Goal: Task Accomplishment & Management: Manage account settings

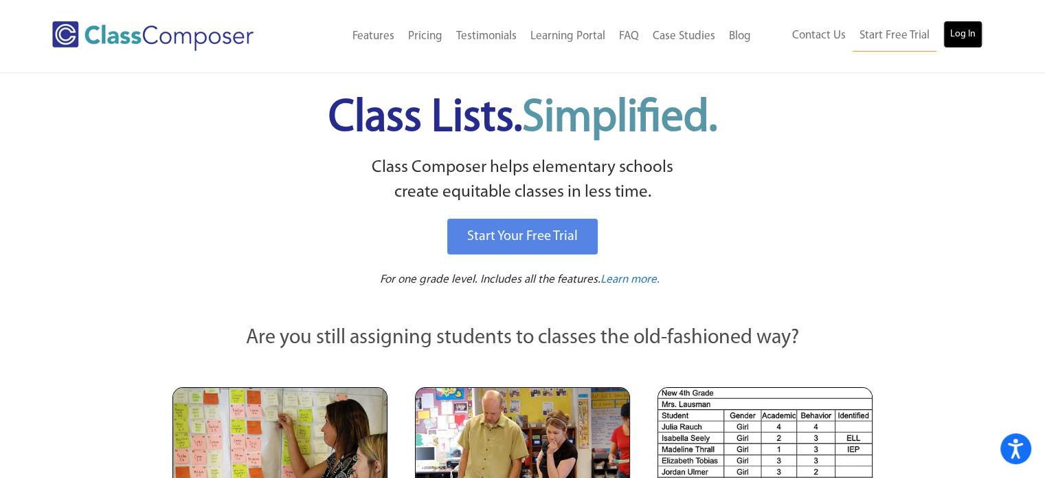
click at [953, 36] on link "Log In" at bounding box center [963, 34] width 39 height 27
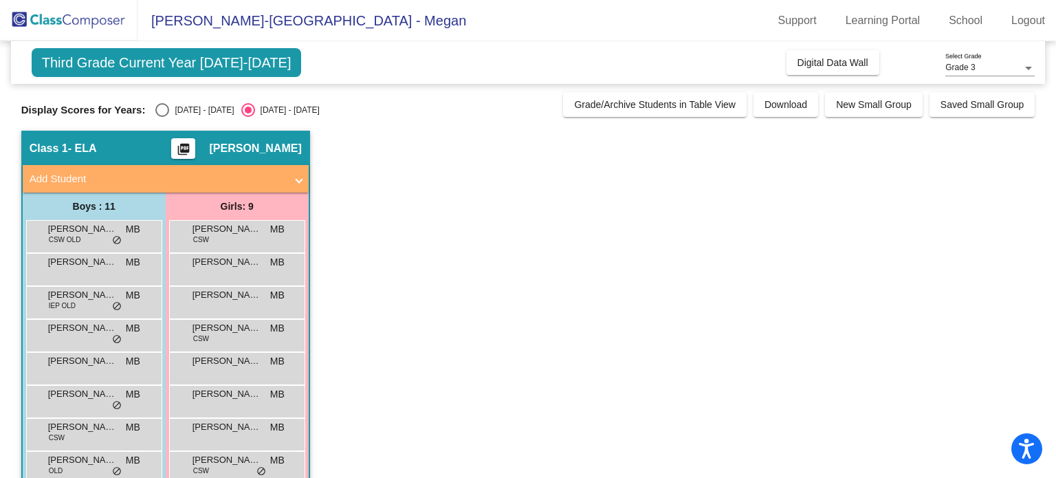
click at [186, 104] on div "[DATE] - [DATE]" at bounding box center [201, 110] width 65 height 12
click at [162, 117] on input "[DATE] - [DATE]" at bounding box center [162, 117] width 1 height 1
radio input "true"
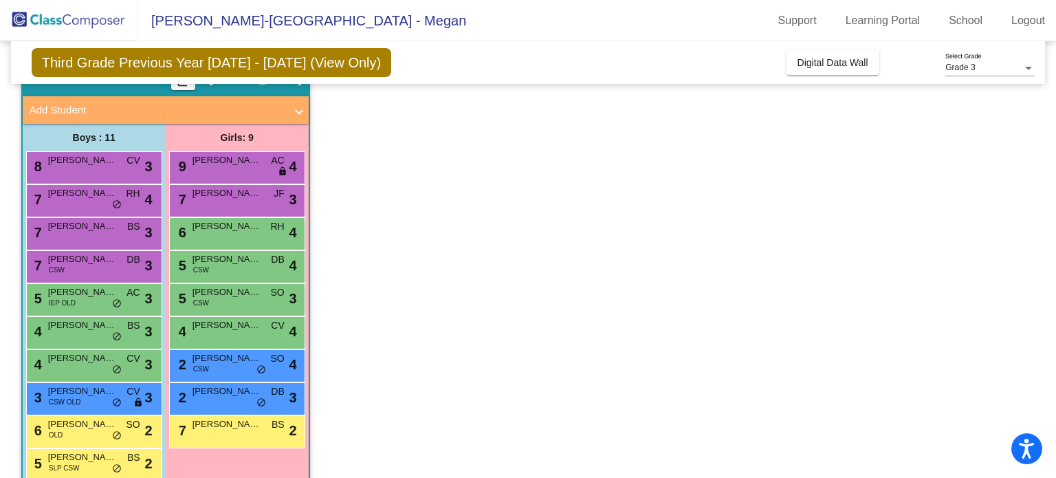
scroll to position [126, 0]
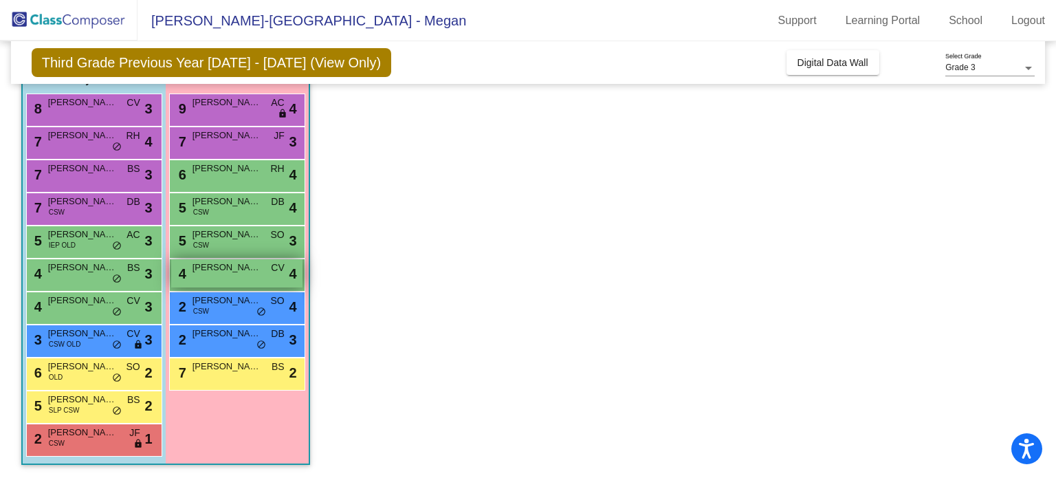
click at [227, 271] on span "[PERSON_NAME]" at bounding box center [226, 267] width 69 height 14
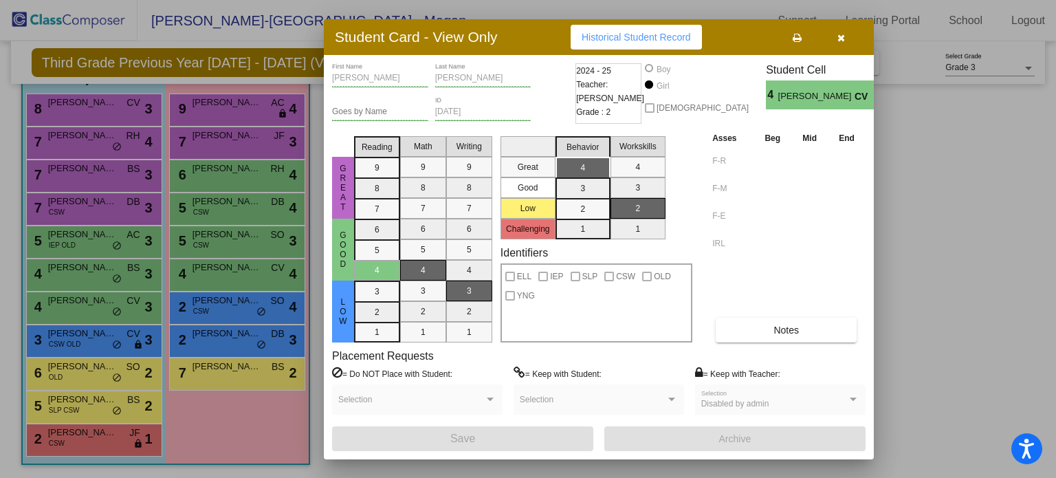
click at [840, 41] on icon "button" at bounding box center [841, 38] width 8 height 10
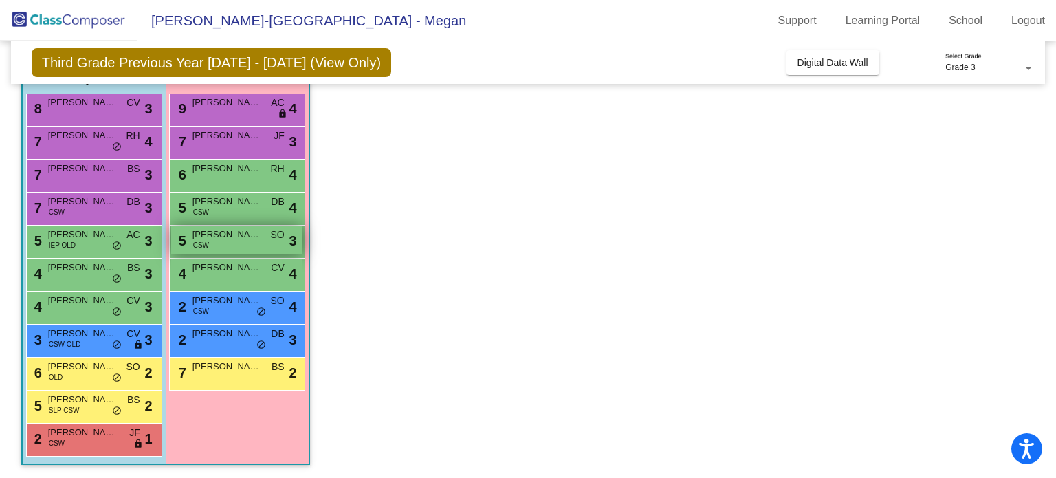
click at [225, 249] on div "5 [PERSON_NAME] CSW SO lock do_not_disturb_alt 3" at bounding box center [236, 240] width 131 height 28
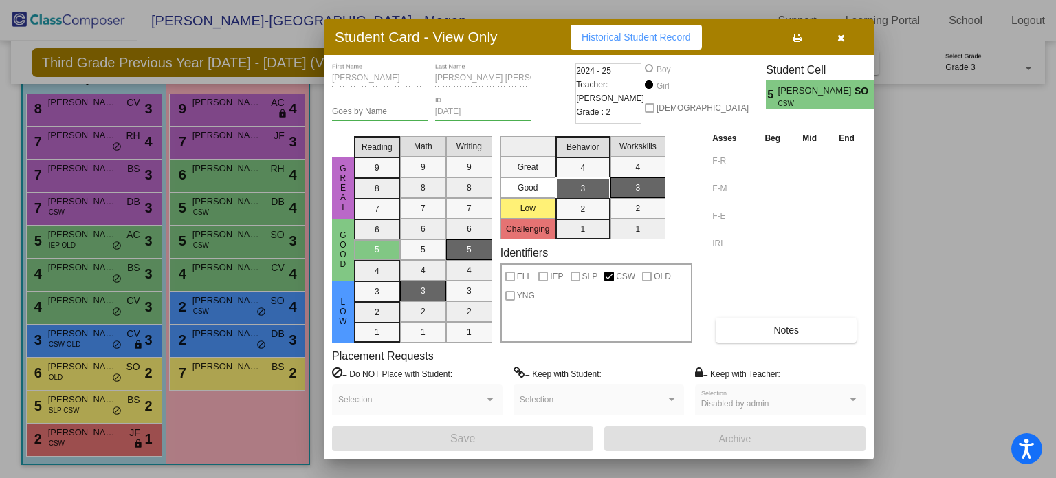
click at [841, 38] on icon "button" at bounding box center [841, 38] width 8 height 10
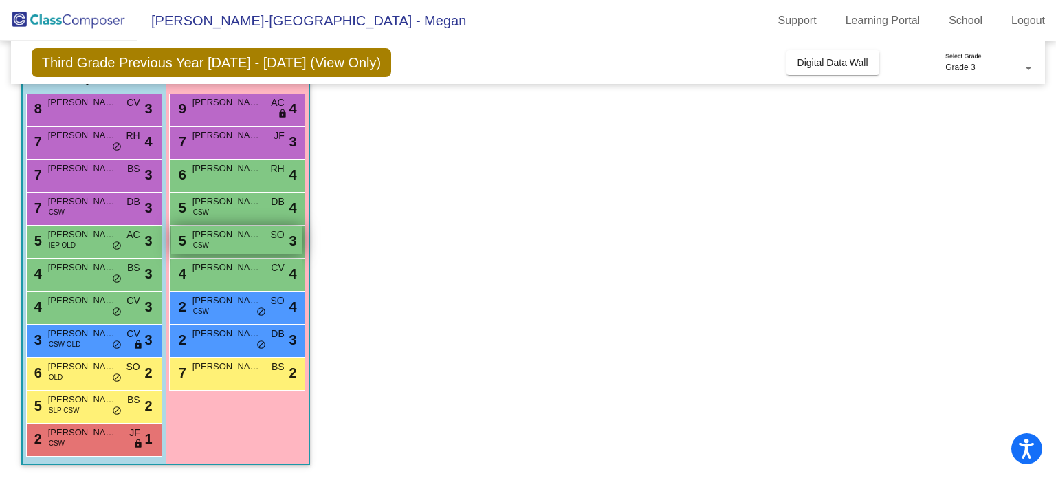
click at [239, 240] on span "[PERSON_NAME]" at bounding box center [226, 234] width 69 height 14
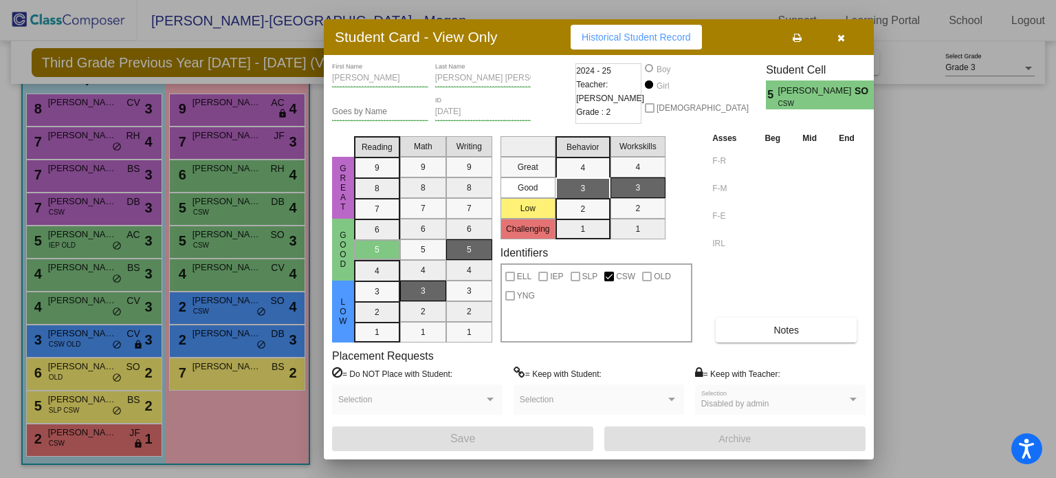
click at [844, 38] on icon "button" at bounding box center [841, 38] width 8 height 10
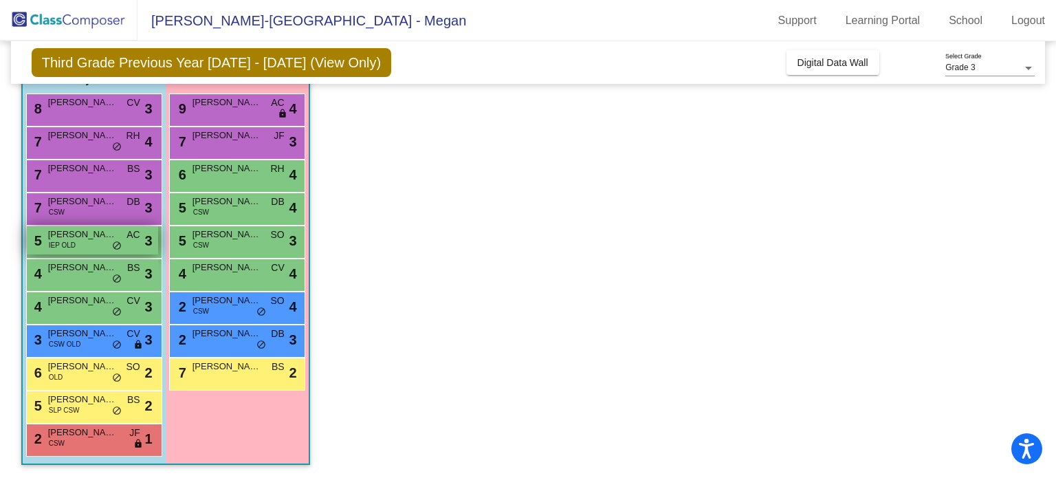
click at [63, 240] on span "IEP OLD" at bounding box center [62, 245] width 27 height 10
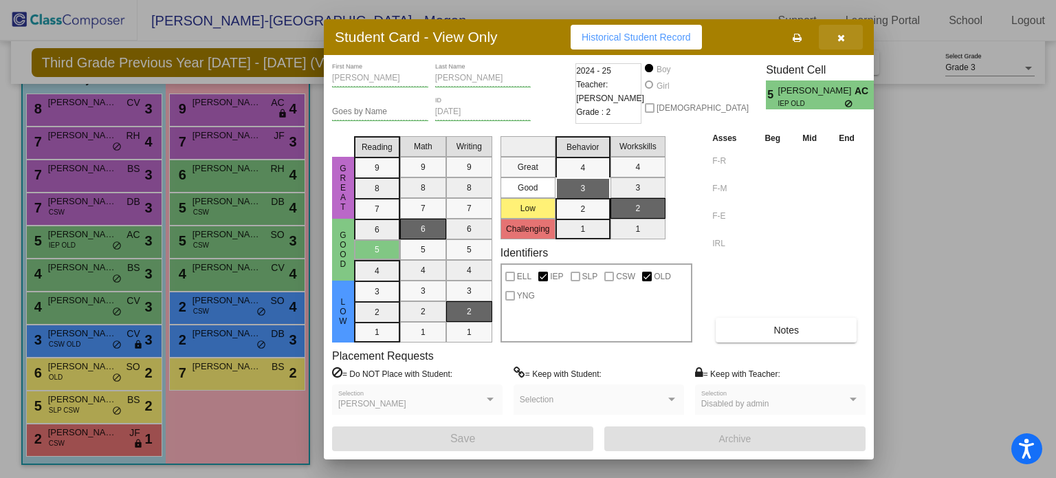
click at [837, 37] on icon "button" at bounding box center [841, 38] width 8 height 10
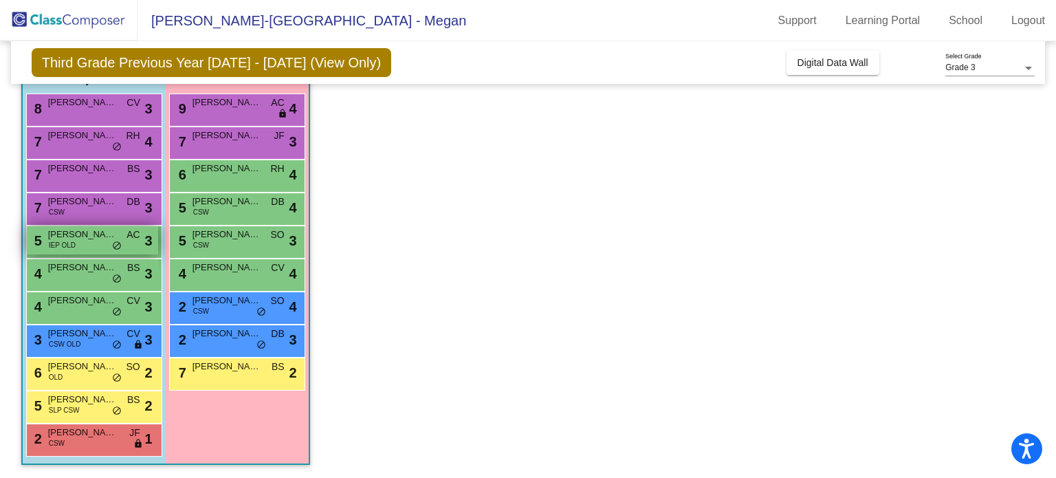
click at [56, 246] on span "IEP OLD" at bounding box center [62, 245] width 27 height 10
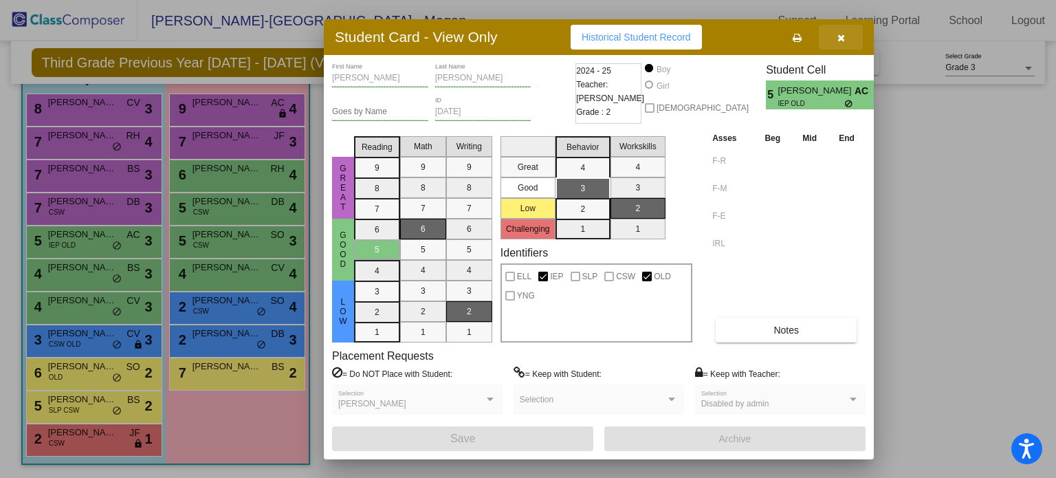
click at [847, 33] on button "button" at bounding box center [841, 37] width 44 height 25
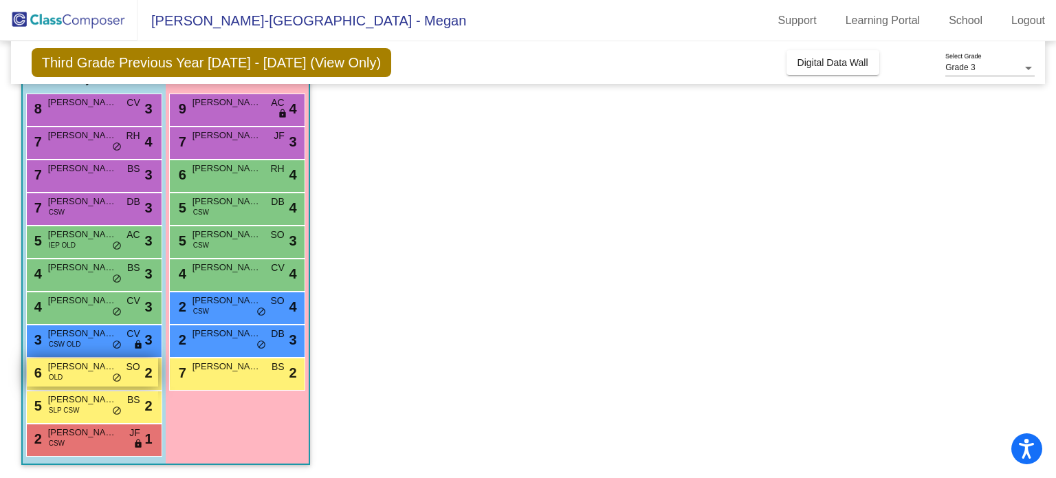
click at [73, 383] on div "6 [PERSON_NAME] OLD SO lock do_not_disturb_alt 2" at bounding box center [92, 372] width 131 height 28
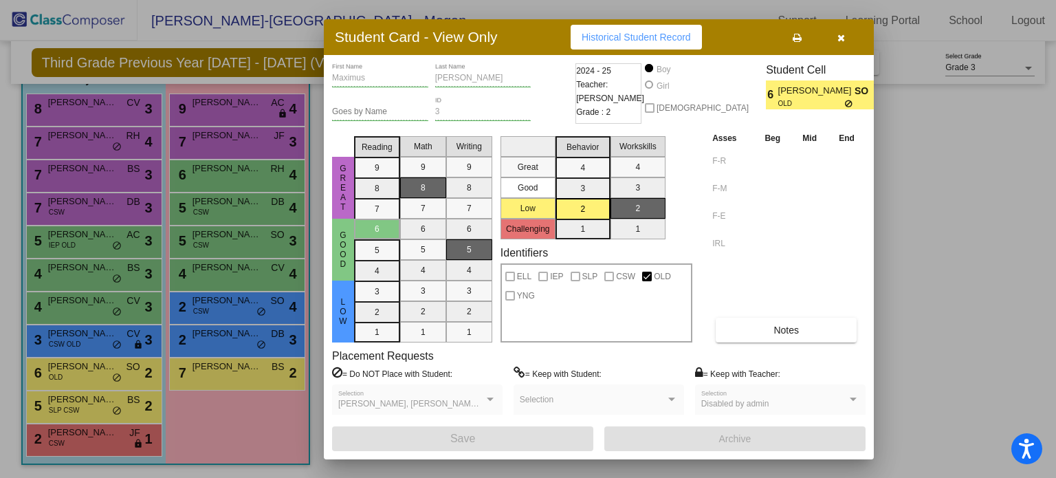
click at [841, 35] on icon "button" at bounding box center [841, 38] width 8 height 10
